Goal: Communication & Community: Ask a question

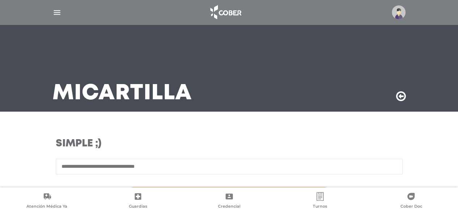
click at [55, 17] on div at bounding box center [229, 12] width 370 height 17
click at [55, 12] on img "button" at bounding box center [56, 12] width 9 height 9
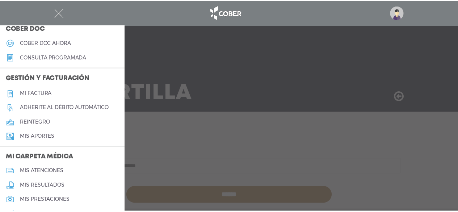
scroll to position [181, 0]
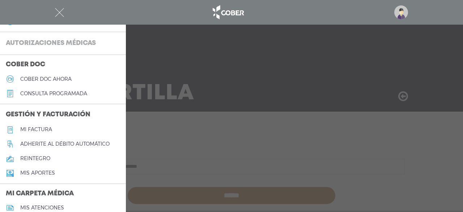
click at [64, 37] on h3 "Autorizaciones médicas" at bounding box center [51, 44] width 102 height 14
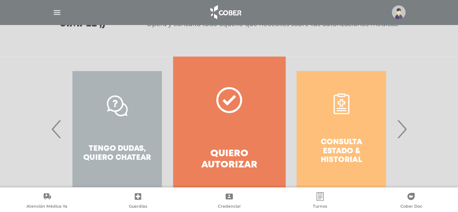
scroll to position [115, 0]
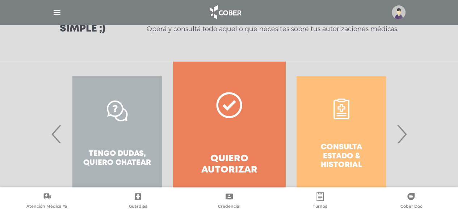
click at [416, 129] on div "Consulta estado & historial Prácticas de autorización automática Tengo dudas, q…" at bounding box center [229, 143] width 458 height 162
click at [406, 131] on span "›" at bounding box center [401, 133] width 14 height 39
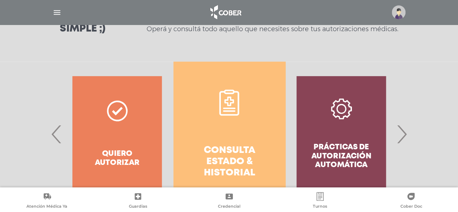
click at [400, 132] on span "›" at bounding box center [401, 133] width 14 height 39
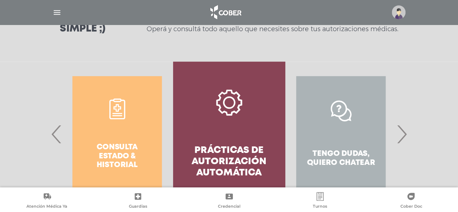
click at [401, 128] on span "›" at bounding box center [401, 133] width 14 height 39
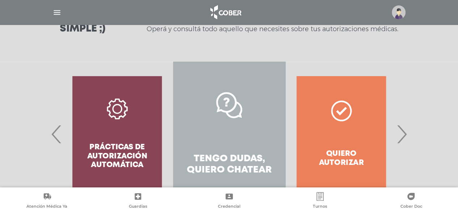
click at [221, 177] on link "Tengo dudas, quiero chatear" at bounding box center [229, 134] width 112 height 145
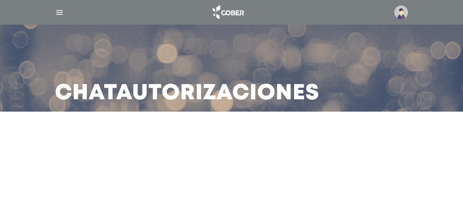
click at [393, 12] on div at bounding box center [399, 12] width 17 height 14
click at [403, 11] on img at bounding box center [401, 12] width 14 height 14
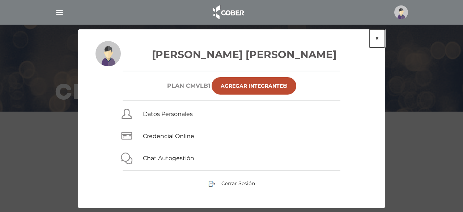
click at [377, 37] on button "×" at bounding box center [377, 38] width 16 height 18
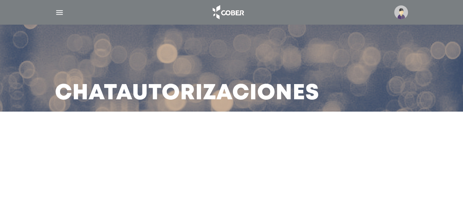
click at [56, 11] on img "button" at bounding box center [59, 12] width 9 height 9
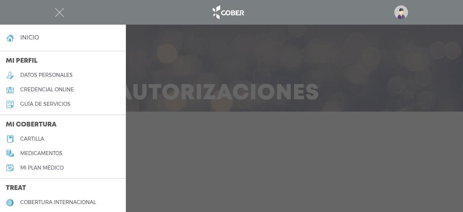
scroll to position [36, 0]
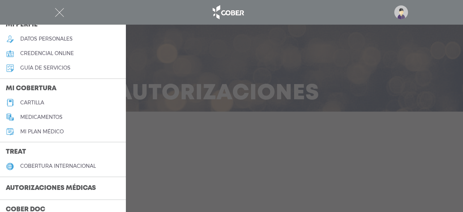
click at [31, 185] on h3 "Autorizaciones médicas" at bounding box center [51, 188] width 102 height 14
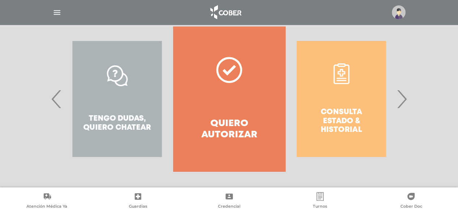
scroll to position [151, 0]
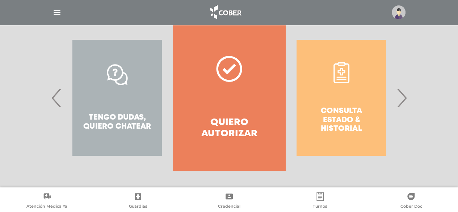
click at [398, 90] on span "›" at bounding box center [401, 97] width 14 height 39
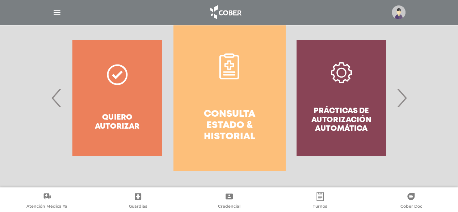
click at [255, 101] on link "Consulta estado & historial" at bounding box center [229, 97] width 112 height 145
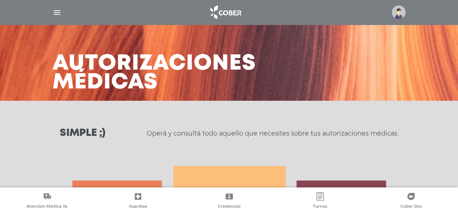
scroll to position [0, 0]
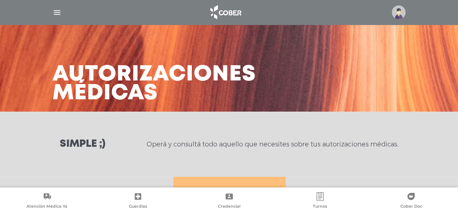
click at [49, 17] on div at bounding box center [229, 12] width 370 height 17
click at [54, 13] on img "button" at bounding box center [56, 12] width 9 height 9
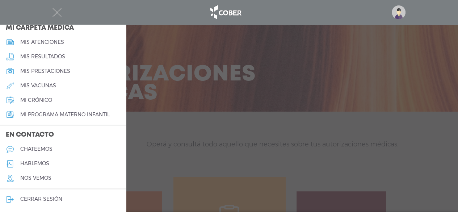
scroll to position [36, 0]
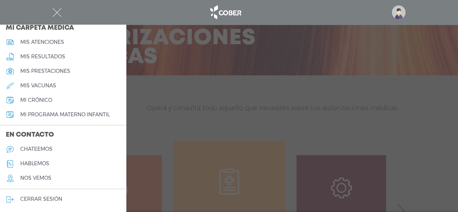
click at [36, 149] on h5 "chateemos" at bounding box center [36, 149] width 32 height 6
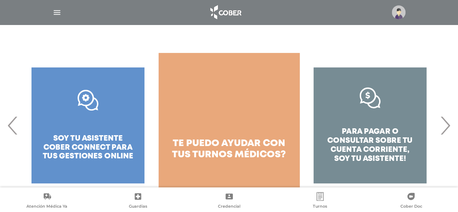
scroll to position [113, 0]
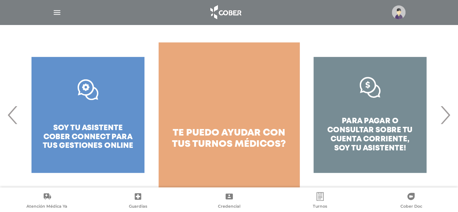
click at [444, 108] on span "›" at bounding box center [445, 114] width 14 height 39
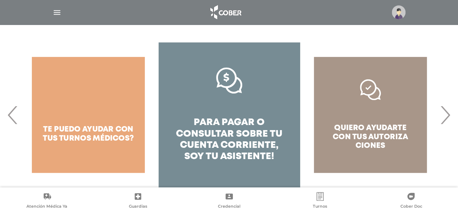
click at [444, 108] on span "›" at bounding box center [445, 114] width 14 height 39
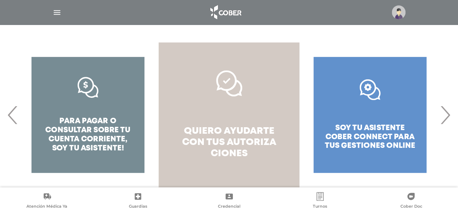
click at [216, 149] on span "autoriza ciones" at bounding box center [243, 148] width 65 height 20
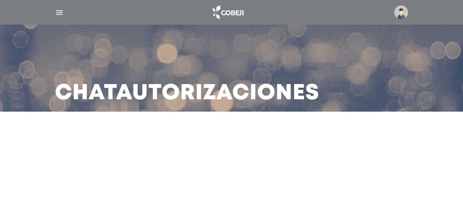
click at [424, 91] on div "Chat Autorizaciones" at bounding box center [231, 55] width 463 height 111
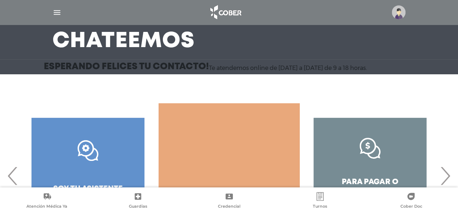
scroll to position [113, 0]
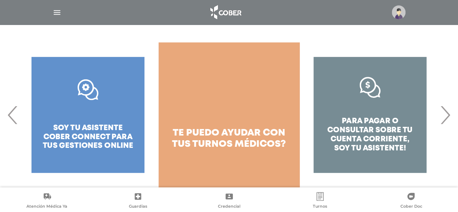
click at [378, 114] on div "para pagar o consultar sobre tu cuenta corriente, soy tu asistente!" at bounding box center [369, 114] width 141 height 145
click at [441, 109] on span "›" at bounding box center [445, 114] width 14 height 39
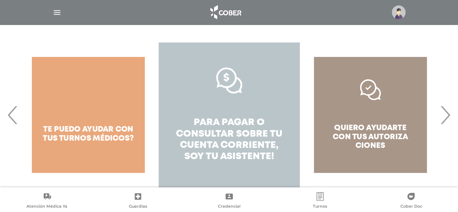
click at [249, 141] on span "pagar o consultar sobre tu cuenta corriente," at bounding box center [229, 133] width 106 height 31
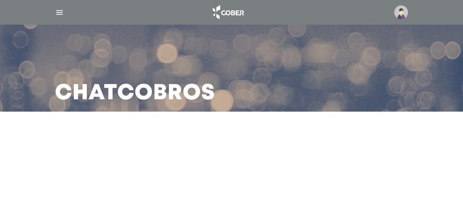
click at [62, 14] on img "button" at bounding box center [59, 12] width 9 height 9
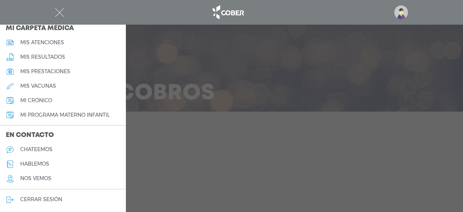
scroll to position [346, 0]
click at [34, 161] on h5 "hablemos" at bounding box center [34, 163] width 29 height 6
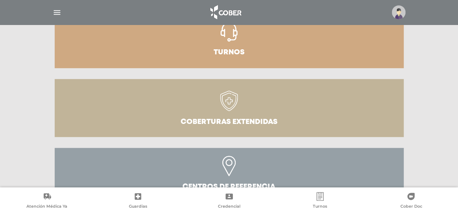
scroll to position [279, 0]
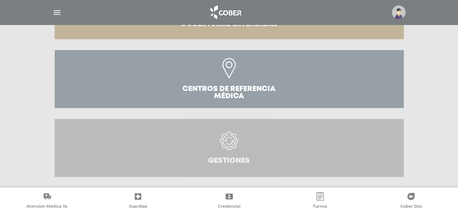
click at [211, 146] on link "Gestiones" at bounding box center [229, 148] width 349 height 58
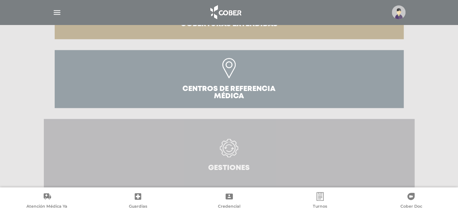
click at [229, 142] on icon at bounding box center [229, 148] width 18 height 18
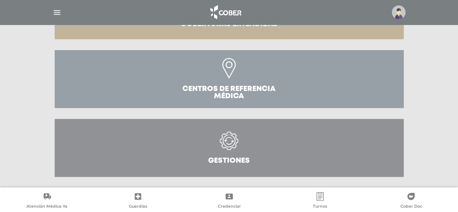
click at [224, 159] on h3 "Gestiones" at bounding box center [229, 160] width 42 height 7
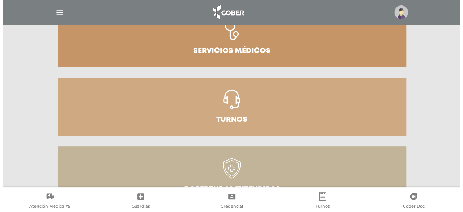
scroll to position [107, 0]
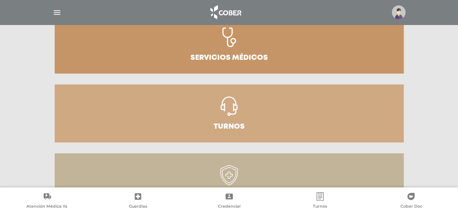
click at [60, 12] on img "button" at bounding box center [56, 12] width 9 height 9
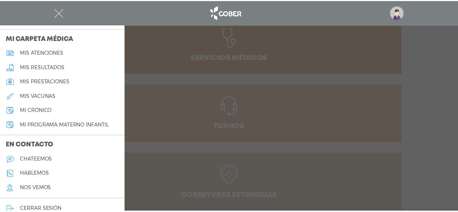
scroll to position [346, 0]
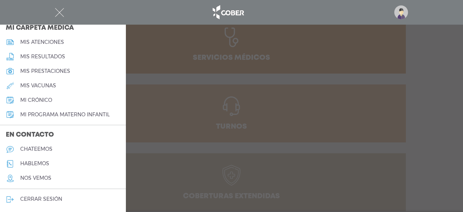
click at [37, 152] on link "chateemos" at bounding box center [63, 149] width 126 height 14
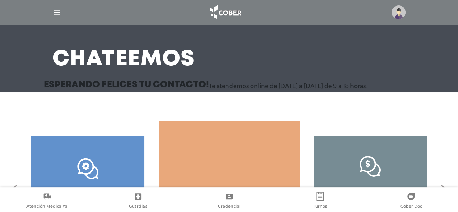
scroll to position [109, 0]
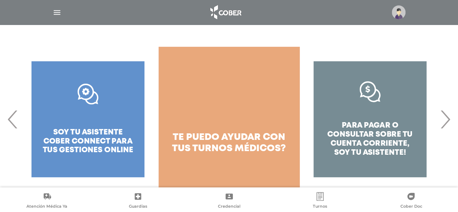
click at [12, 124] on span "‹" at bounding box center [13, 118] width 14 height 39
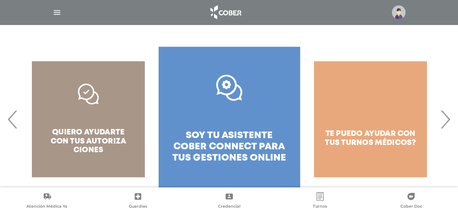
click at [12, 124] on span "‹" at bounding box center [13, 118] width 14 height 39
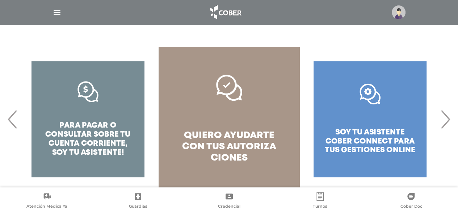
click at [12, 124] on span "‹" at bounding box center [13, 118] width 14 height 39
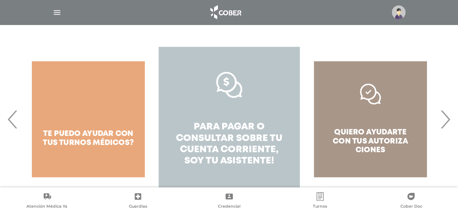
click at [227, 139] on span "pagar o consultar sobre tu cuenta corriente," at bounding box center [229, 137] width 106 height 31
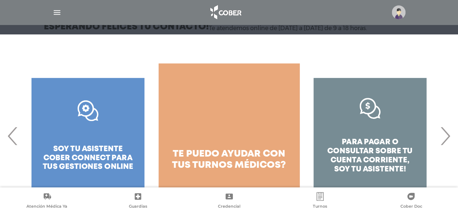
scroll to position [113, 0]
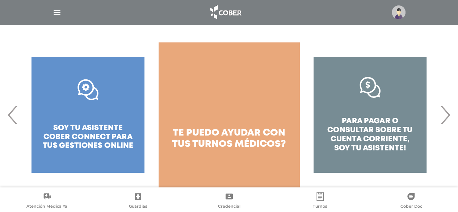
click at [443, 115] on span "›" at bounding box center [445, 114] width 14 height 39
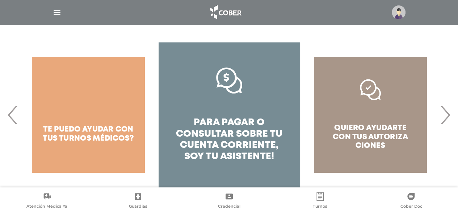
click at [443, 115] on span "›" at bounding box center [445, 114] width 14 height 39
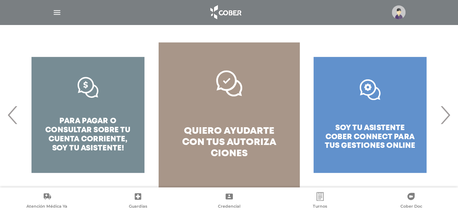
click at [446, 115] on span "›" at bounding box center [445, 114] width 14 height 39
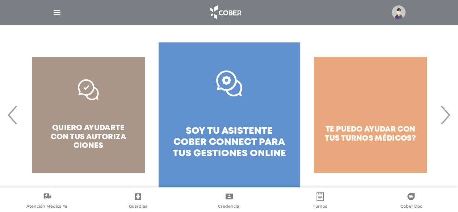
click at [446, 115] on span "›" at bounding box center [445, 114] width 14 height 39
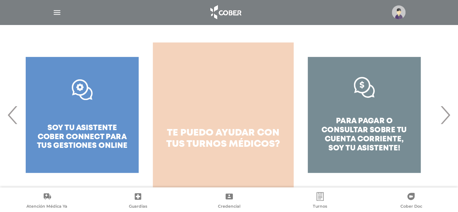
click at [232, 128] on span "te puedo ayudar con tus" at bounding box center [222, 138] width 113 height 20
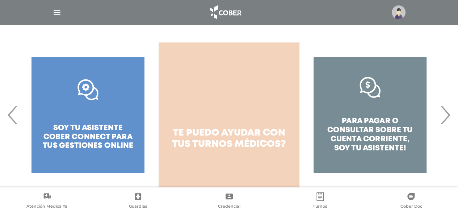
click at [231, 128] on span "te puedo ayudar con tus" at bounding box center [228, 138] width 113 height 20
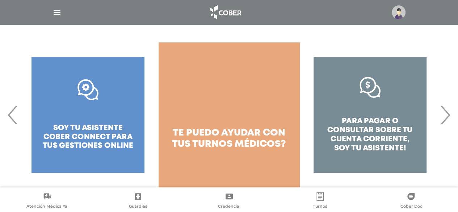
click at [436, 118] on div "para pagar o consultar sobre tu cuenta corriente, soy tu asistente!" at bounding box center [369, 114] width 141 height 145
click at [449, 119] on span "›" at bounding box center [445, 114] width 14 height 39
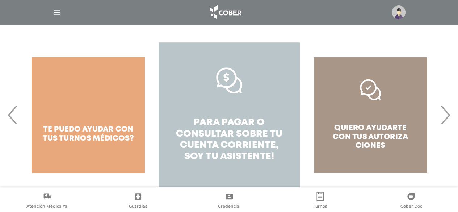
click at [229, 145] on span "pagar o consultar sobre tu cuenta corriente," at bounding box center [229, 133] width 106 height 31
